Goal: Task Accomplishment & Management: Complete application form

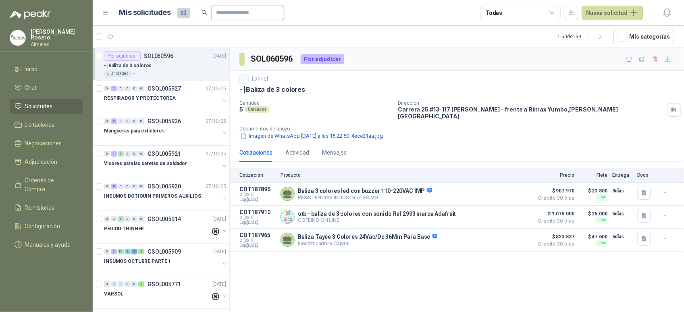
click at [237, 11] on input "text" at bounding box center [245, 13] width 56 height 14
type input "*******"
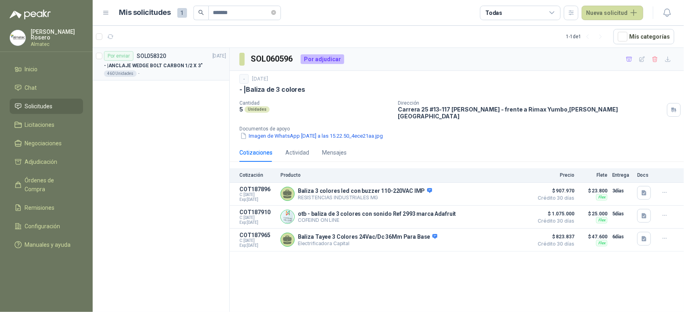
click at [159, 62] on p "- | ANCLAJE WEDGE BOLT CARBON 1/2 X 3"" at bounding box center [153, 66] width 99 height 8
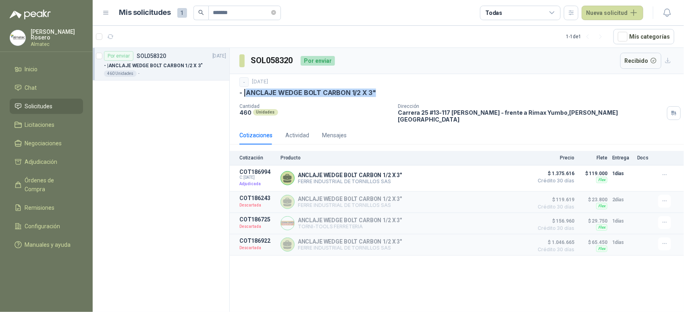
drag, startPoint x: 389, startPoint y: 90, endPoint x: 247, endPoint y: 96, distance: 142.5
click at [247, 96] on div "- | ANCLAJE WEDGE BOLT CARBON 1/2 X 3"" at bounding box center [456, 93] width 435 height 8
copy p "ANCLAJE WEDGE BOLT CARBON 1/2 X 3""
click at [625, 9] on button "Nueva solicitud" at bounding box center [613, 13] width 62 height 15
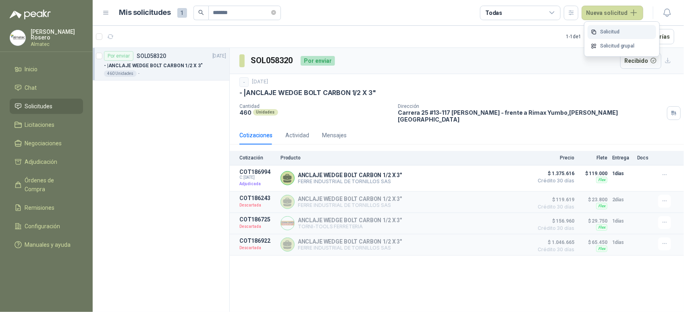
click at [617, 29] on link "Solicitud" at bounding box center [622, 32] width 69 height 14
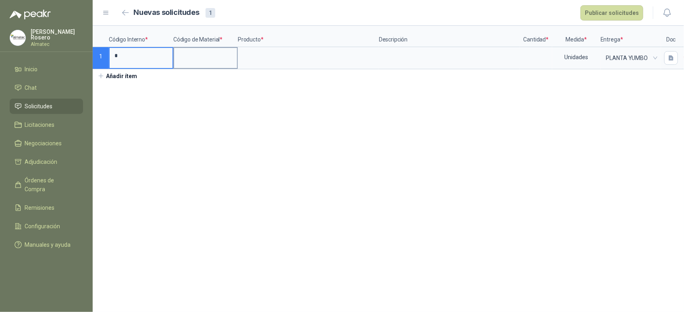
type input "*"
click at [196, 54] on input at bounding box center [205, 56] width 63 height 16
type input "*"
click at [294, 51] on input at bounding box center [309, 56] width 140 height 16
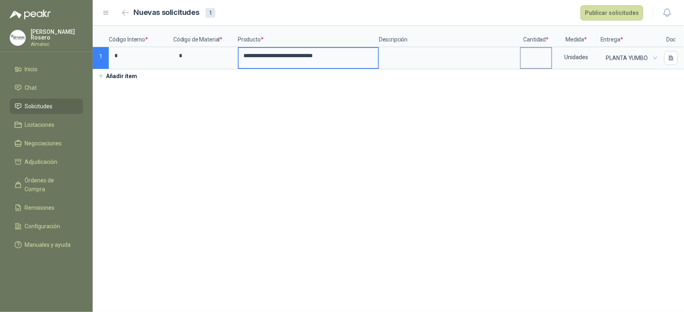
click at [527, 65] on label at bounding box center [536, 58] width 31 height 20
click at [527, 64] on input at bounding box center [536, 56] width 31 height 16
type input "***"
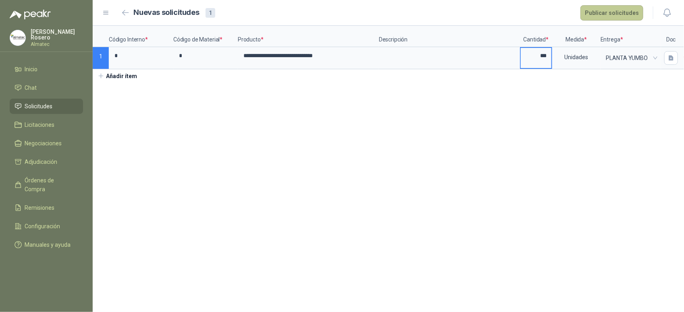
click at [624, 17] on button "Publicar solicitudes" at bounding box center [612, 12] width 63 height 15
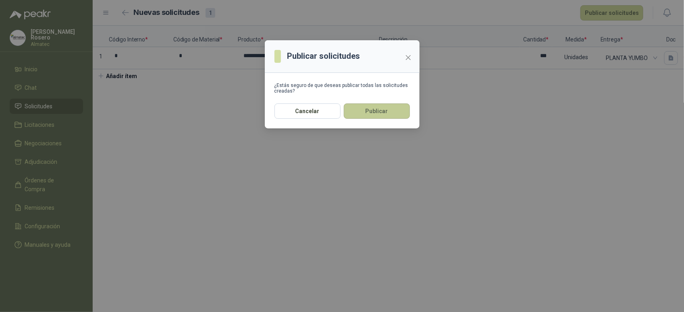
click at [380, 110] on button "Publicar" at bounding box center [377, 111] width 66 height 15
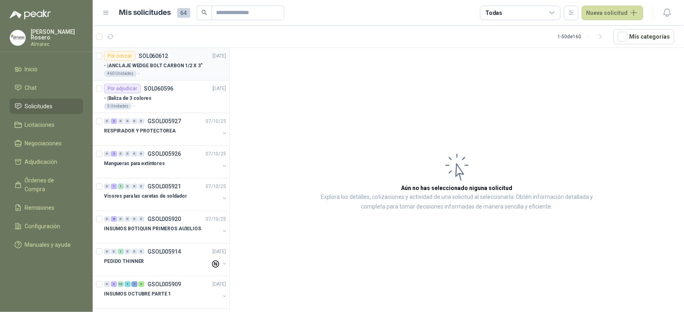
click at [182, 63] on p "- | ANCLAJE WEDGE BOLT CARBON 1/2 X 3"" at bounding box center [153, 66] width 99 height 8
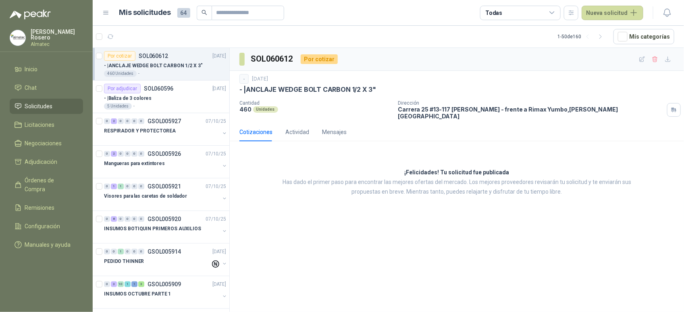
drag, startPoint x: 316, startPoint y: 261, endPoint x: 303, endPoint y: 239, distance: 25.8
click at [316, 261] on div "SOL060612 Por cotizar - 9 oct, 2025 - | ANCLAJE WEDGE BOLT CARBON 1/2 X 3" Cant…" at bounding box center [457, 181] width 454 height 267
click at [156, 74] on div "460 Unidades -" at bounding box center [165, 74] width 122 height 6
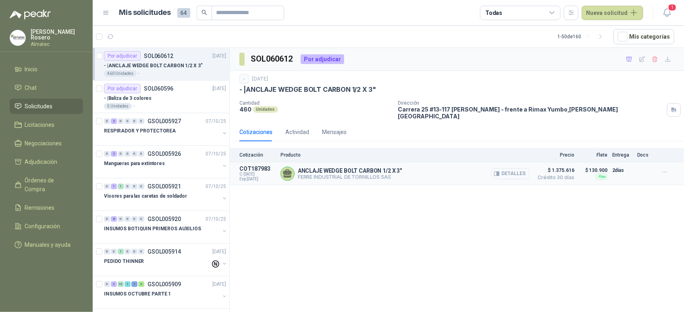
click at [508, 169] on button "Detalles" at bounding box center [510, 174] width 38 height 11
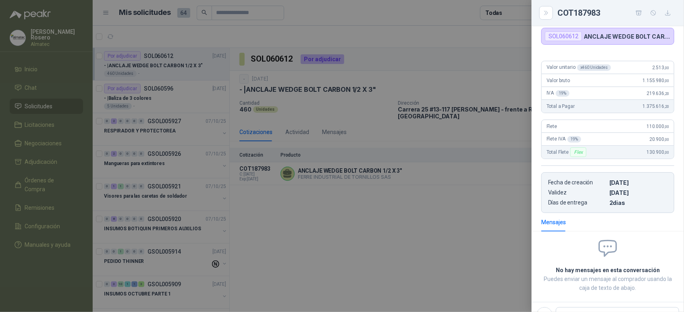
scroll to position [41, 0]
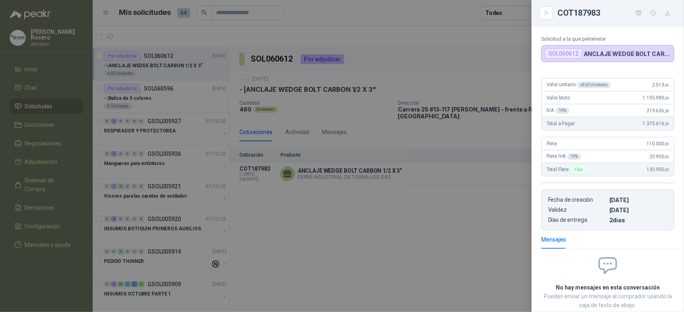
click at [412, 215] on div at bounding box center [342, 156] width 684 height 312
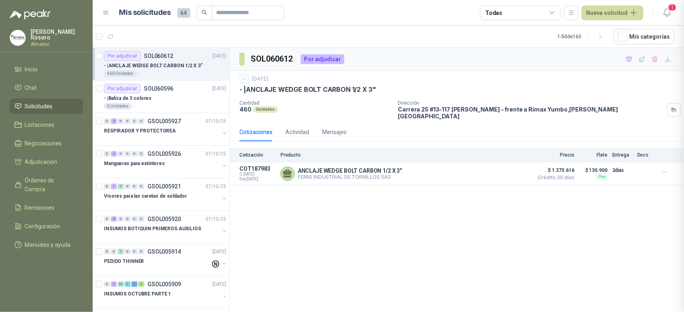
scroll to position [96, 0]
drag, startPoint x: 626, startPoint y: 237, endPoint x: 339, endPoint y: 52, distance: 341.1
click at [626, 237] on div "SOL060612 Por adjudicar - [DATE] - | ANCLAJE WEDGE BOLT CARBON 1/2 X 3" Cantida…" at bounding box center [457, 181] width 454 height 267
click at [666, 8] on icon "button" at bounding box center [667, 13] width 10 height 10
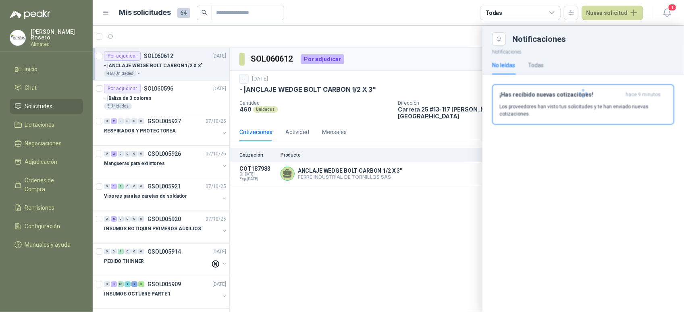
click at [612, 100] on div at bounding box center [584, 93] width 202 height 95
click at [605, 105] on p "Los proveedores han visto tus solicitudes y te han enviado nuevas cotizaciones." at bounding box center [584, 110] width 168 height 15
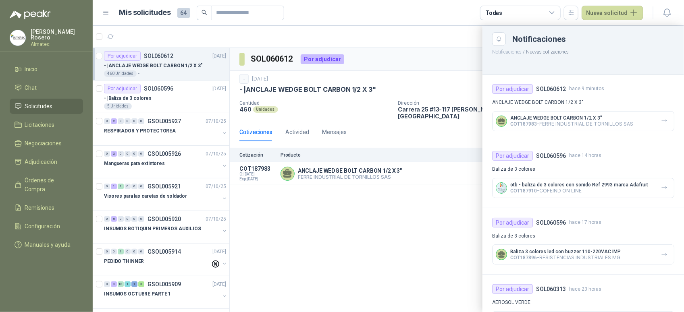
click at [384, 192] on div at bounding box center [388, 169] width 591 height 287
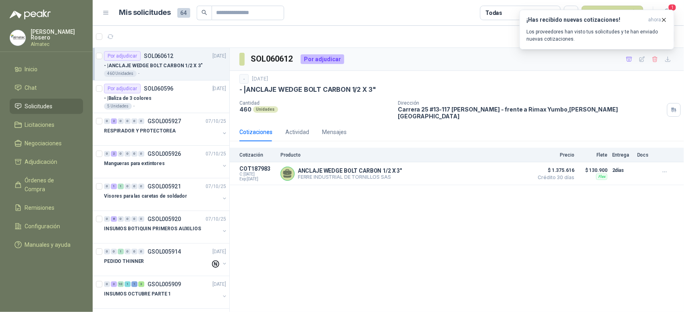
click at [660, 6] on button "1" at bounding box center [667, 13] width 15 height 15
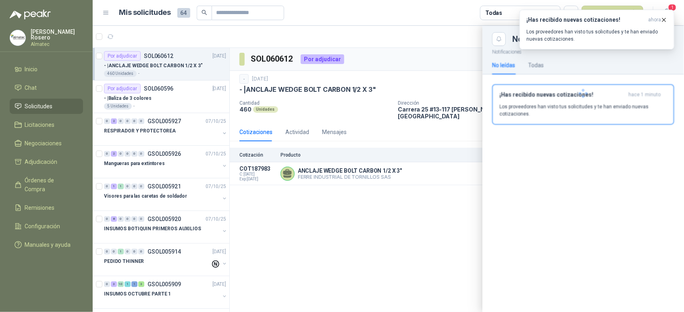
click at [327, 214] on div at bounding box center [388, 169] width 591 height 287
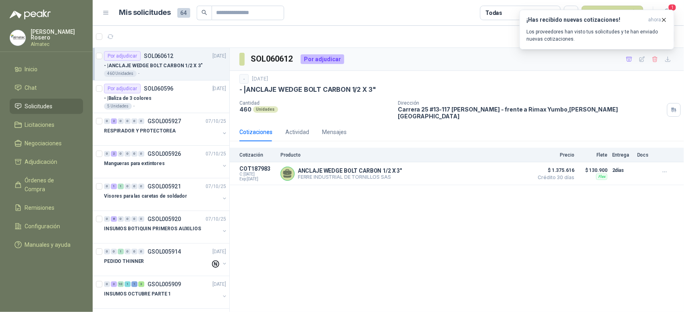
click at [638, 123] on div "Cotizaciones Actividad Mensajes" at bounding box center [456, 132] width 435 height 19
click at [662, 20] on icon "button" at bounding box center [664, 20] width 7 height 7
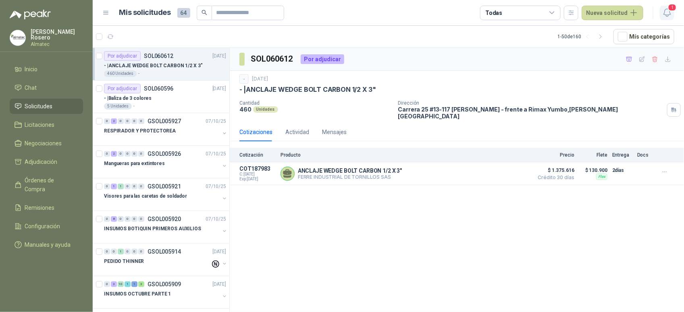
click at [668, 11] on icon "button" at bounding box center [667, 13] width 10 height 10
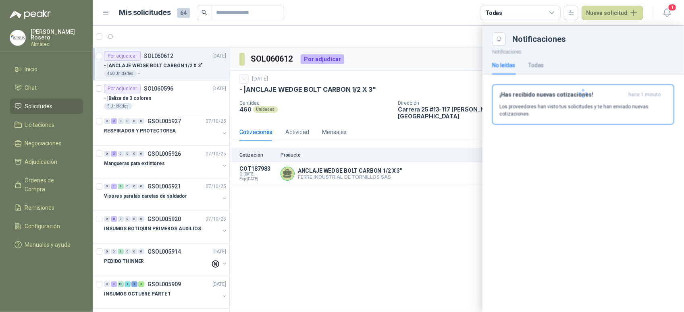
click at [612, 108] on div at bounding box center [584, 93] width 202 height 95
click at [571, 100] on div at bounding box center [584, 93] width 202 height 95
click at [640, 109] on p "Los proveedores han visto tus solicitudes y te han enviado nuevas cotizaciones." at bounding box center [584, 110] width 168 height 15
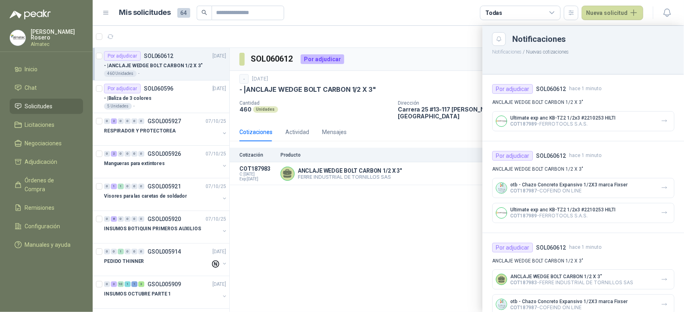
click at [388, 84] on div at bounding box center [388, 169] width 591 height 287
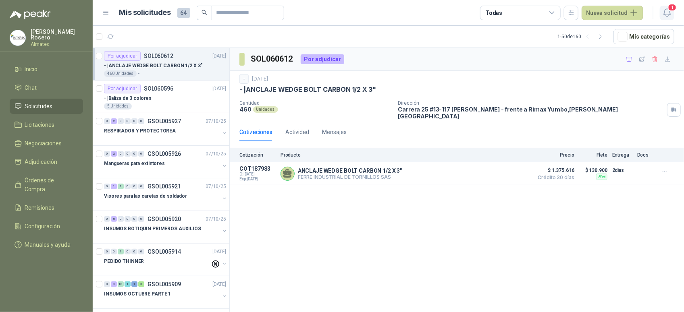
click at [674, 17] on button "1" at bounding box center [667, 13] width 15 height 15
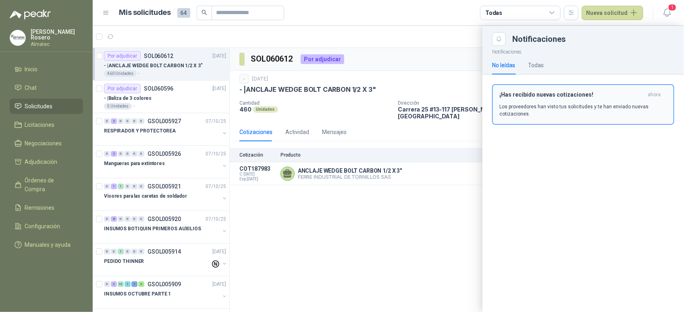
click at [614, 100] on div "¡Has recibido nuevas cotizaciones! ahora Los proveedores han visto tus solicitu…" at bounding box center [584, 105] width 168 height 26
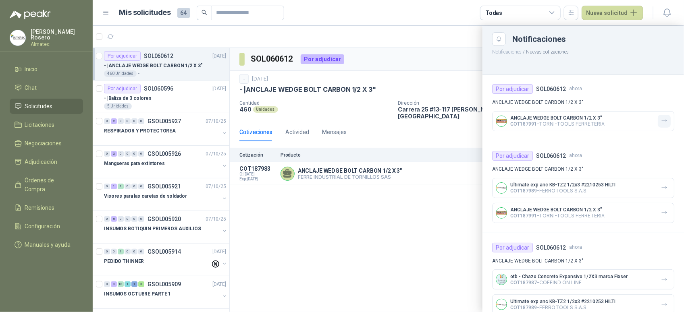
click at [662, 120] on button "button" at bounding box center [664, 121] width 13 height 13
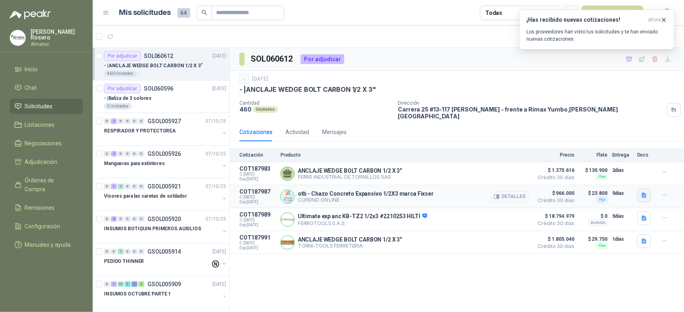
click at [650, 189] on button "button" at bounding box center [644, 196] width 14 height 14
click at [644, 175] on button "2.png" at bounding box center [634, 173] width 23 height 8
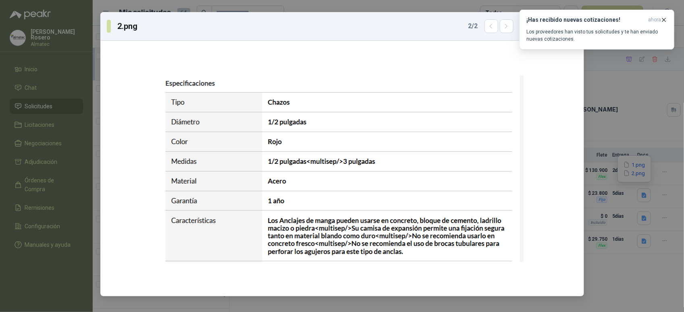
click at [638, 176] on div "2.png 2 / 2 Descargar" at bounding box center [342, 156] width 684 height 312
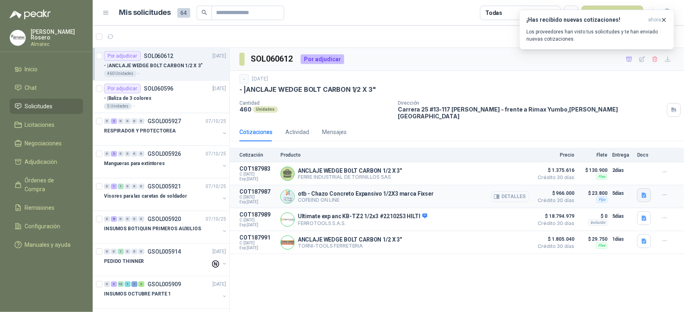
click at [643, 192] on icon "button" at bounding box center [644, 195] width 7 height 7
click at [639, 166] on button "1.png" at bounding box center [634, 165] width 23 height 8
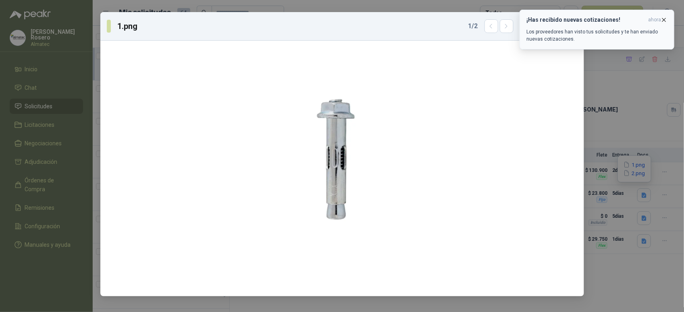
click at [664, 19] on icon "button" at bounding box center [664, 20] width 7 height 7
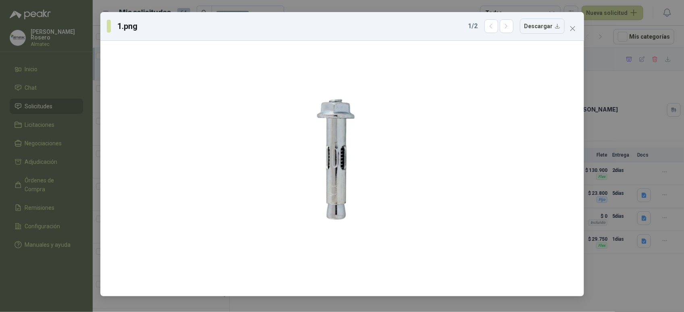
click at [644, 127] on div "1.png 1 / 2 Descargar" at bounding box center [342, 156] width 684 height 312
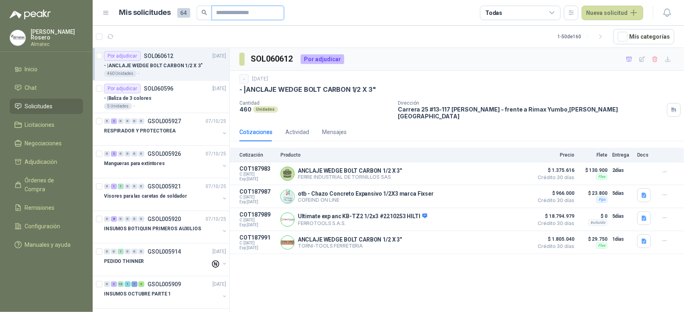
click at [245, 12] on input "text" at bounding box center [245, 13] width 56 height 14
type input "*"
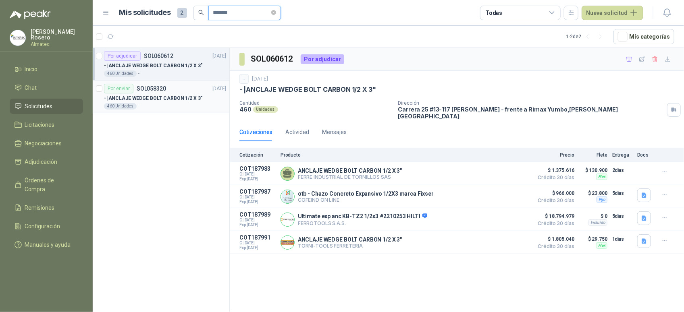
type input "*******"
click at [168, 94] on div "- | ANCLAJE WEDGE BOLT CARBON 1/2 X 3"" at bounding box center [165, 99] width 122 height 10
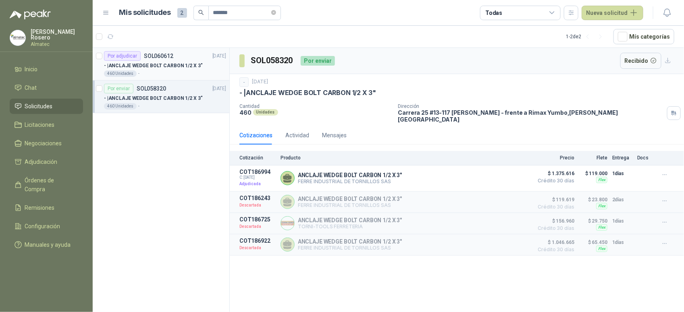
click at [148, 57] on p "SOL060612" at bounding box center [158, 56] width 29 height 6
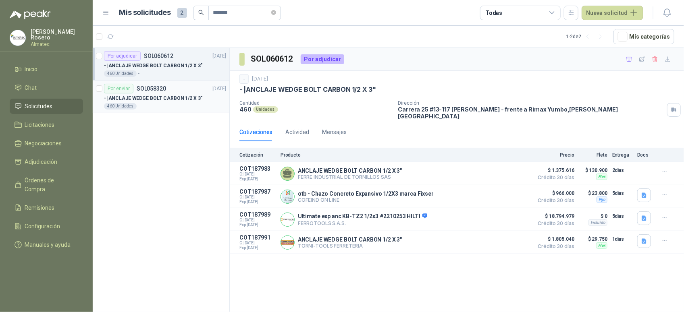
click at [182, 100] on p "- | ANCLAJE WEDGE BOLT CARBON 1/2 X 3"" at bounding box center [153, 99] width 99 height 8
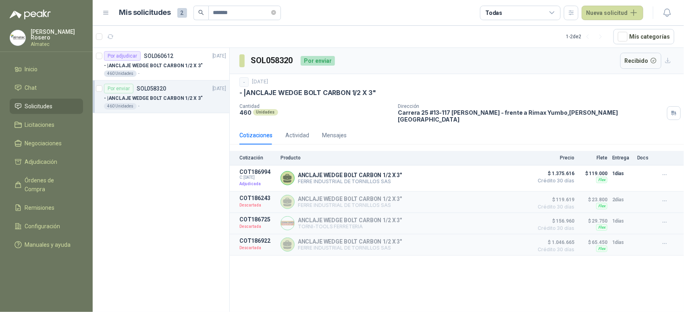
click at [639, 287] on div "SOL058320 Por enviar Recibido - [DATE] - | ANCLAJE WEDGE BOLT CARBON 1/2 X 3" C…" at bounding box center [457, 181] width 454 height 267
click at [146, 220] on div "Por adjudicar SOL060612 [DATE] - | ANCLAJE WEDGE BOLT CARBON 1/2 X 3" 460 Unida…" at bounding box center [161, 181] width 137 height 267
